Goal: Ask a question

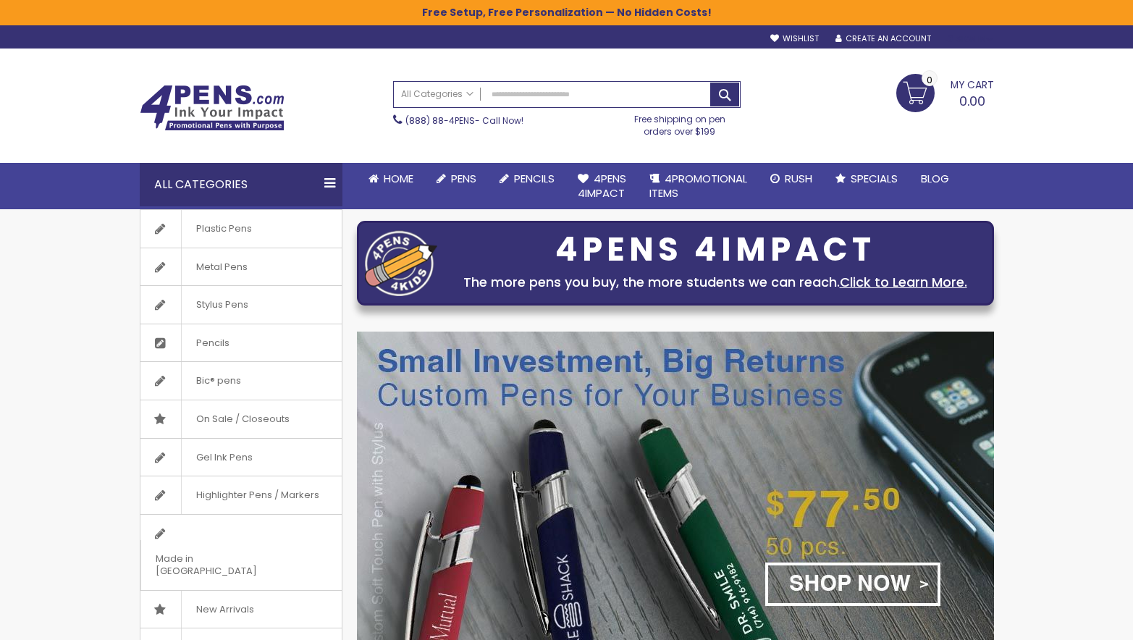
type input "**********"
click at [966, 39] on div "Sign In" at bounding box center [970, 39] width 48 height 11
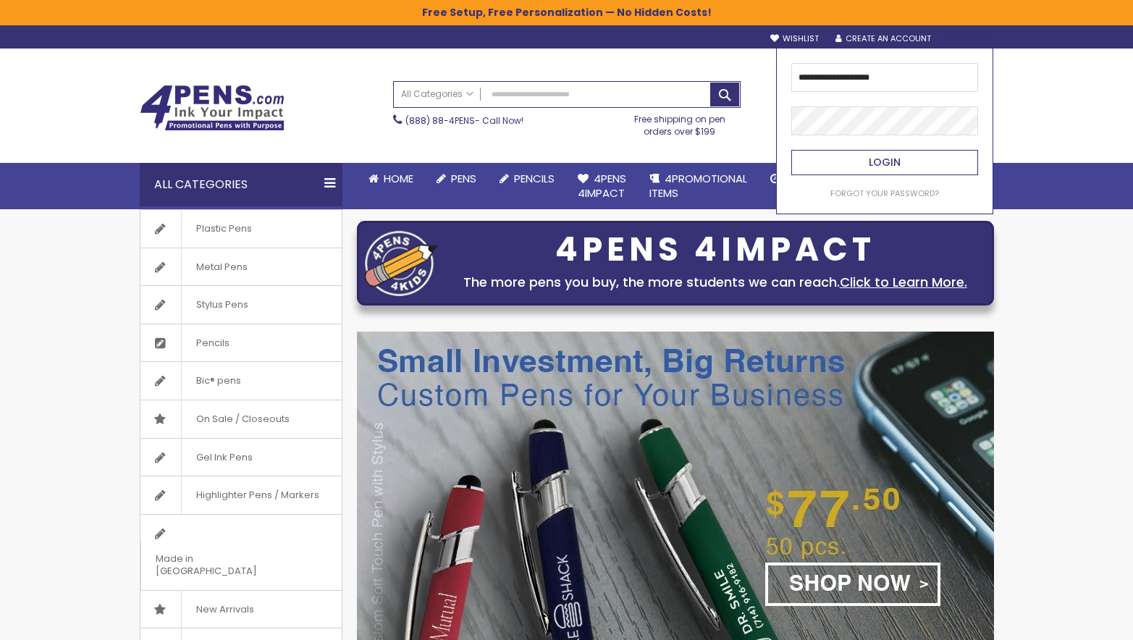
click at [899, 161] on span "Login" at bounding box center [885, 162] width 32 height 14
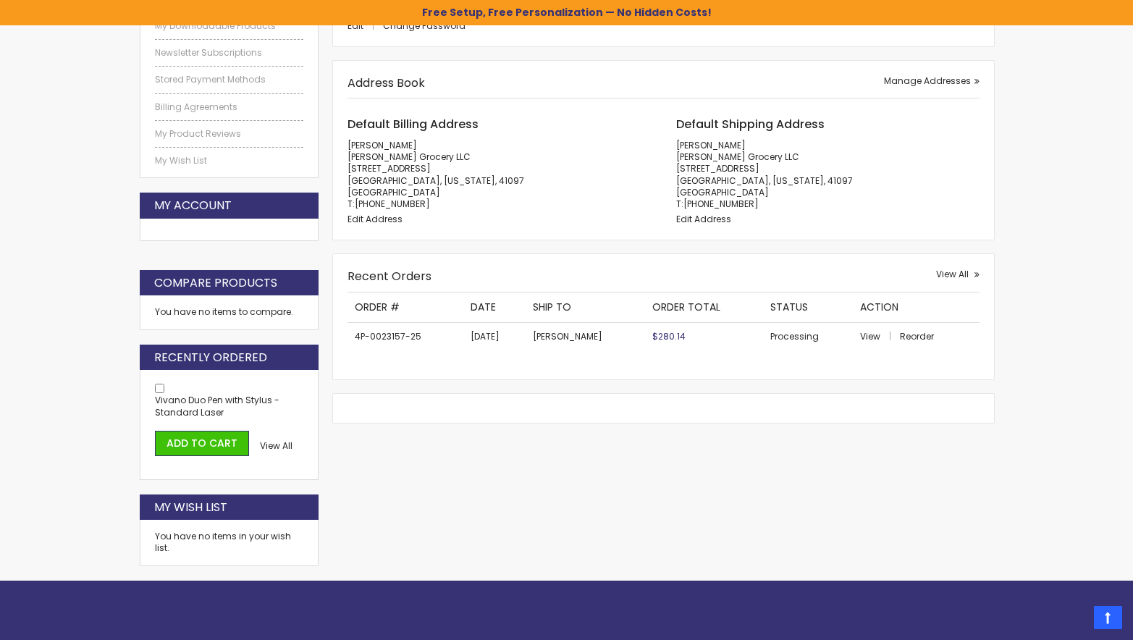
scroll to position [387, 0]
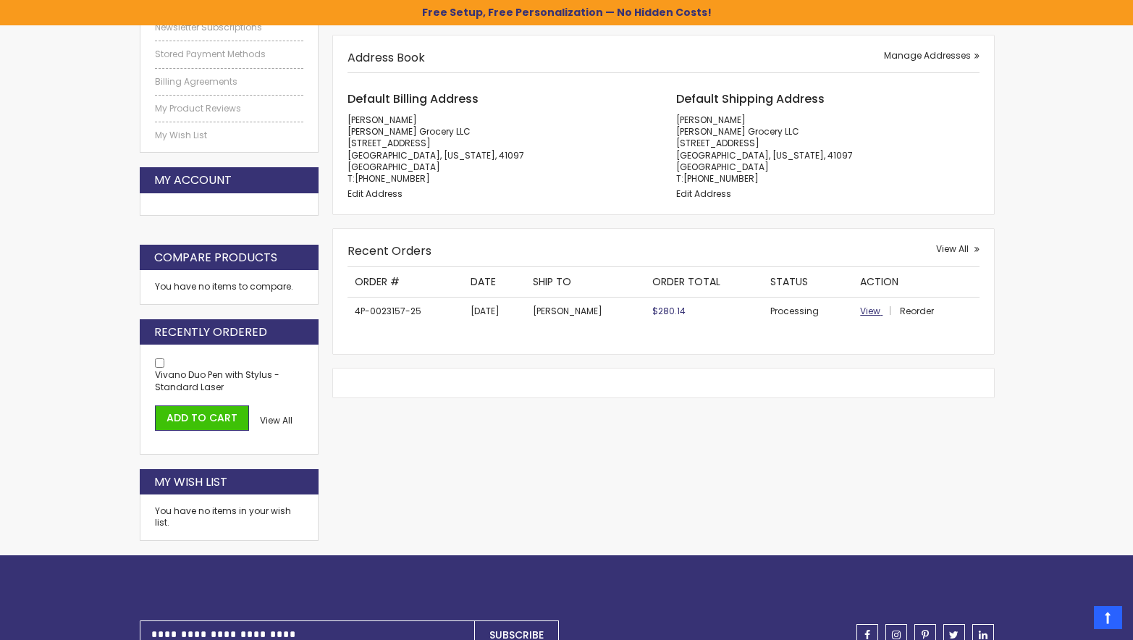
click at [873, 311] on span "View" at bounding box center [870, 311] width 20 height 12
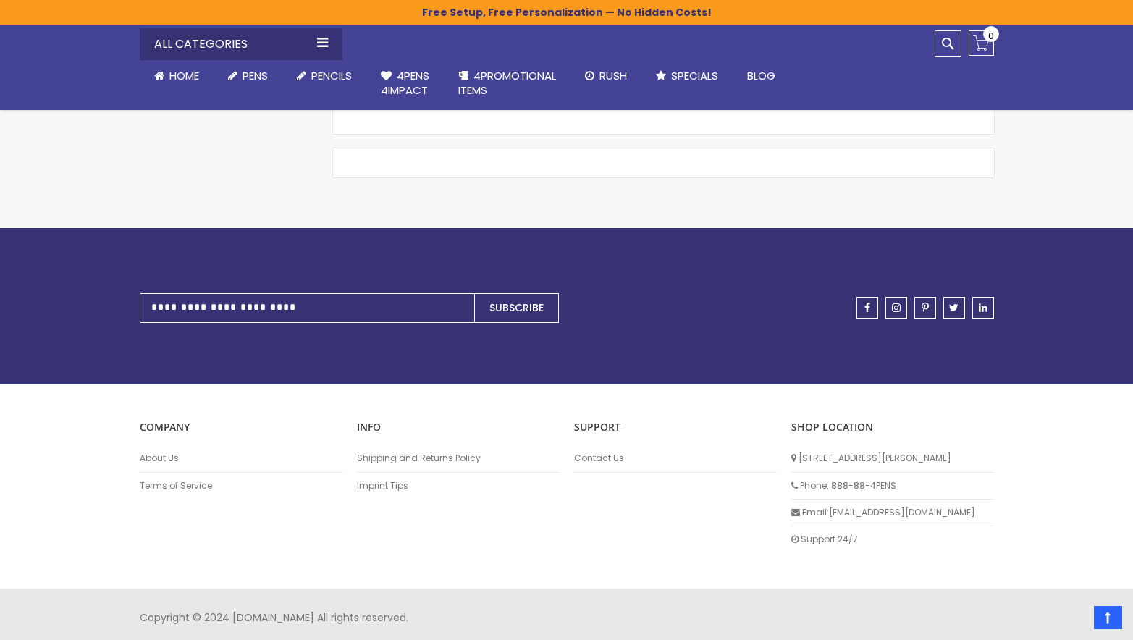
scroll to position [1063, 0]
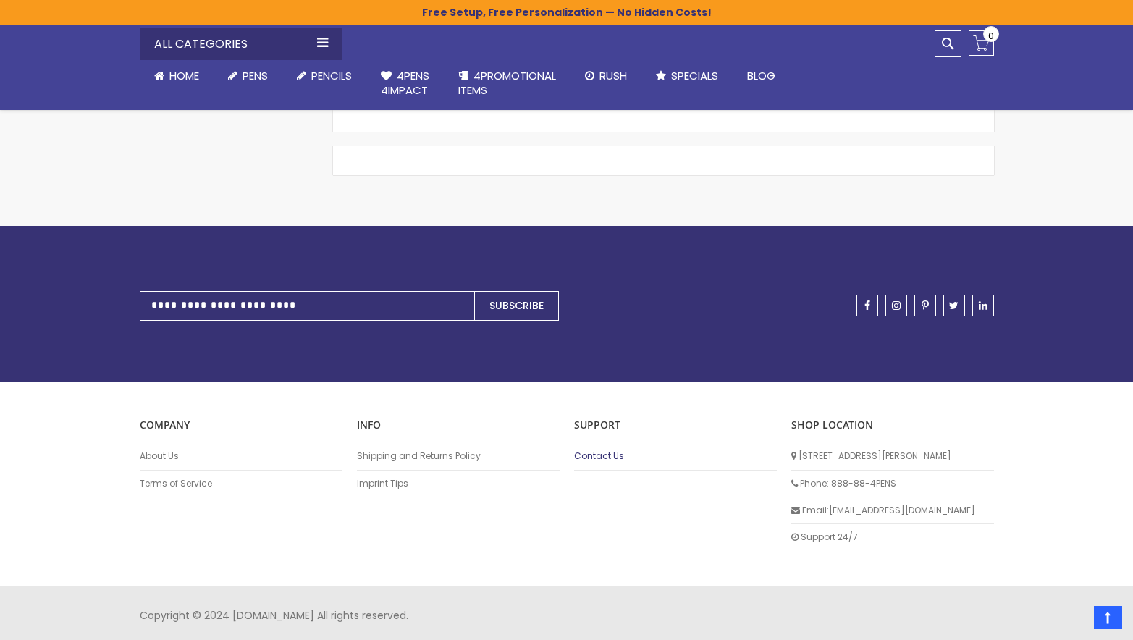
click at [597, 453] on link "Contact Us" at bounding box center [675, 456] width 203 height 12
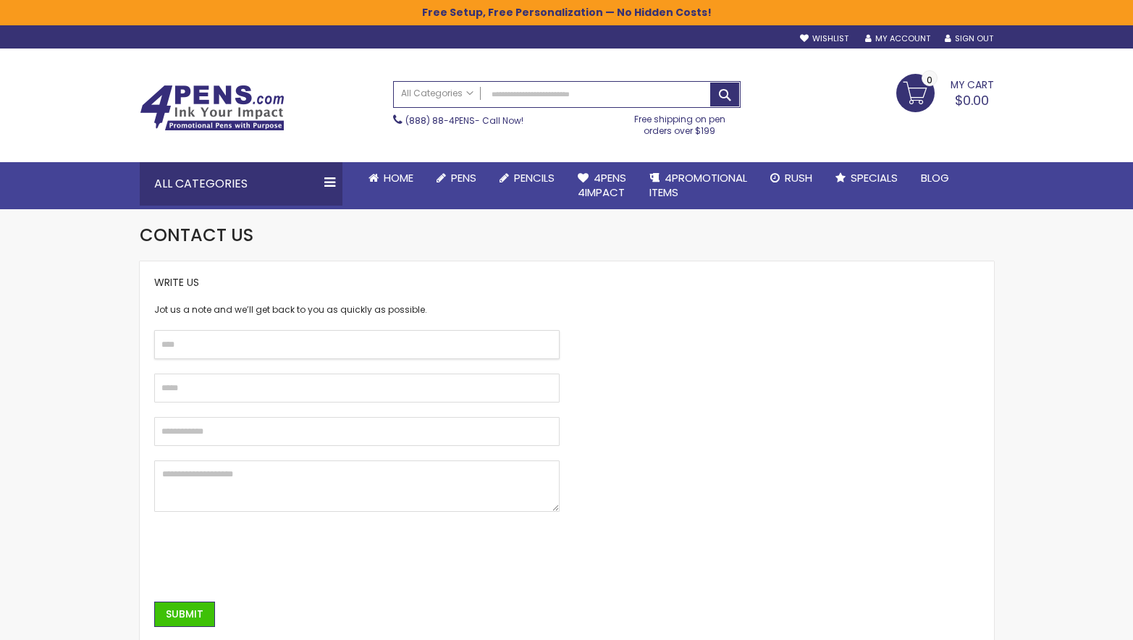
click at [340, 343] on input "text" at bounding box center [357, 344] width 406 height 29
type input "*"
